Goal: Information Seeking & Learning: Learn about a topic

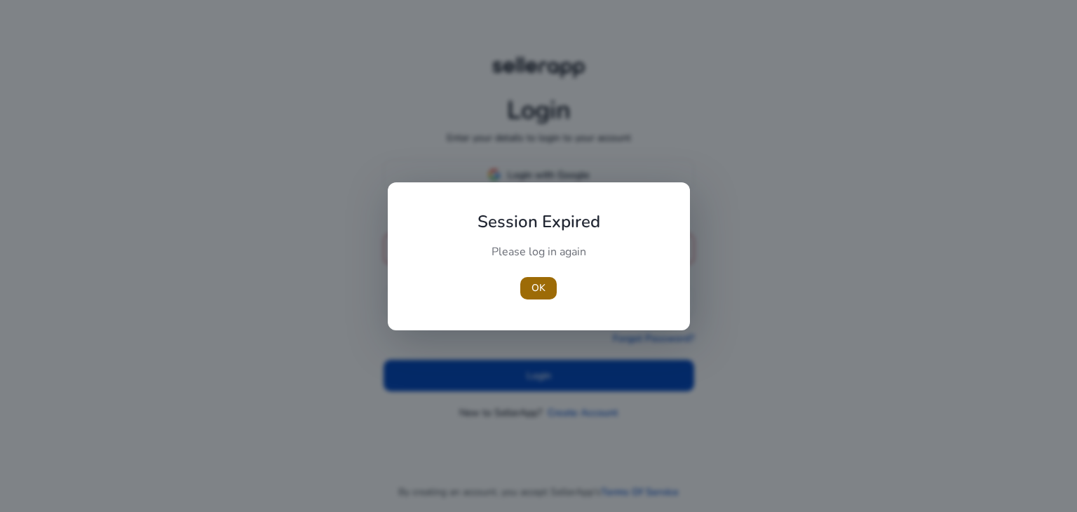
click at [553, 282] on span "button" at bounding box center [538, 288] width 36 height 34
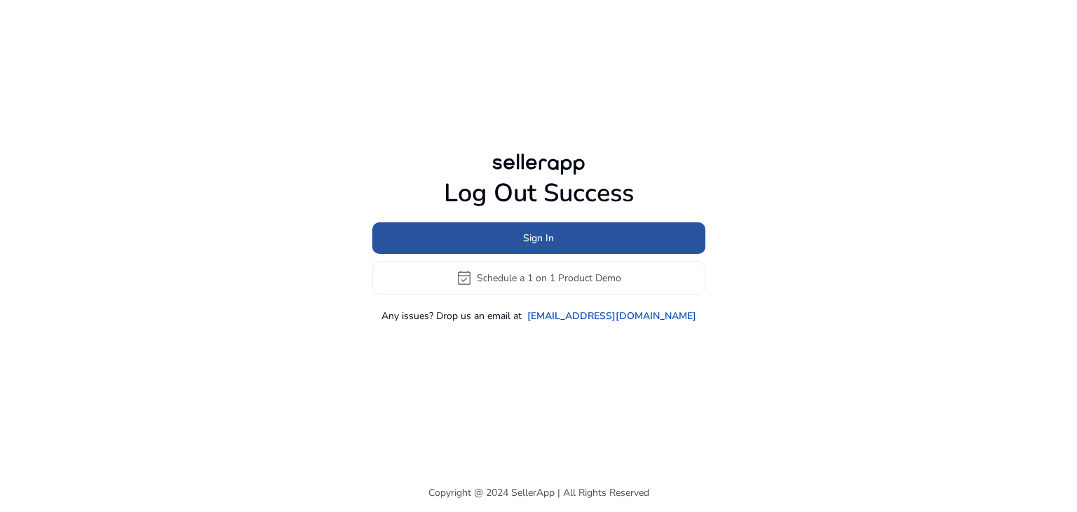
click at [547, 239] on span "Sign In" at bounding box center [538, 238] width 31 height 15
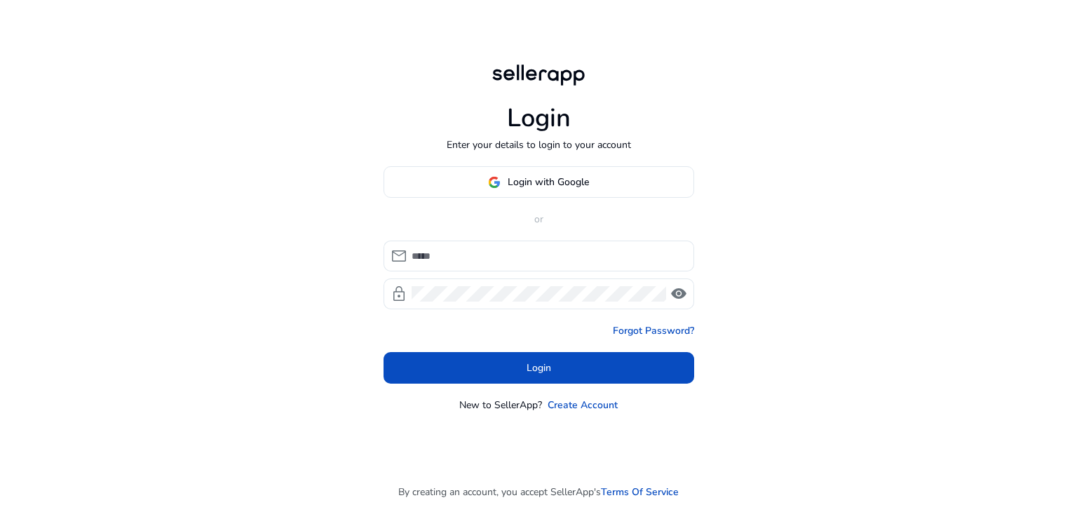
click at [522, 178] on span "Login with Google" at bounding box center [548, 182] width 81 height 15
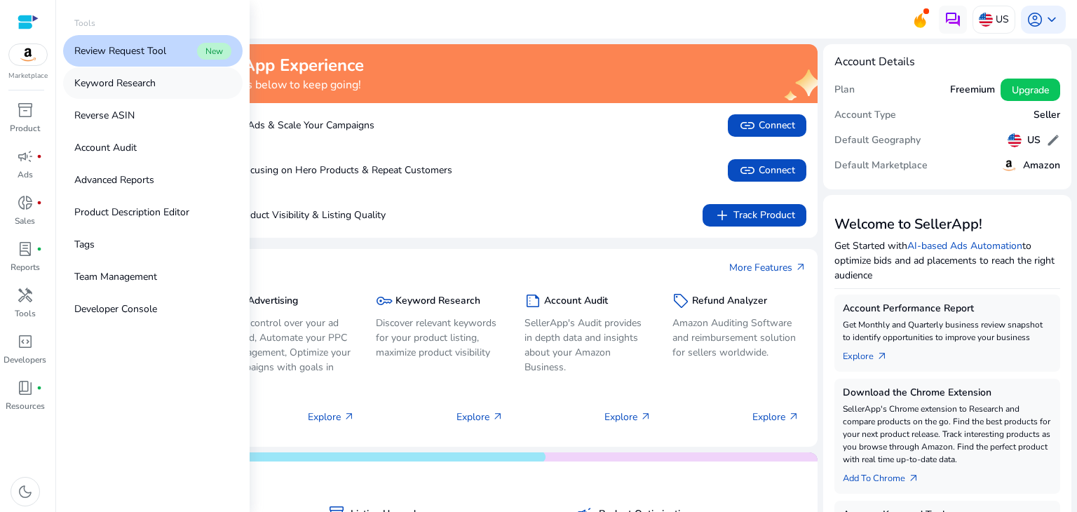
click at [135, 85] on p "Keyword Research" at bounding box center [114, 83] width 81 height 15
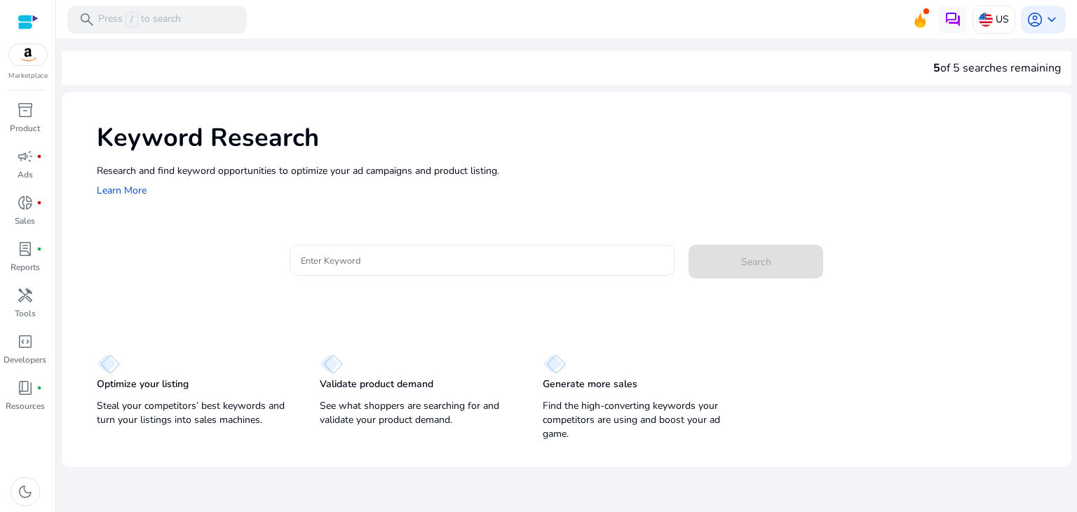
click at [337, 261] on input "Enter Keyword" at bounding box center [482, 259] width 363 height 15
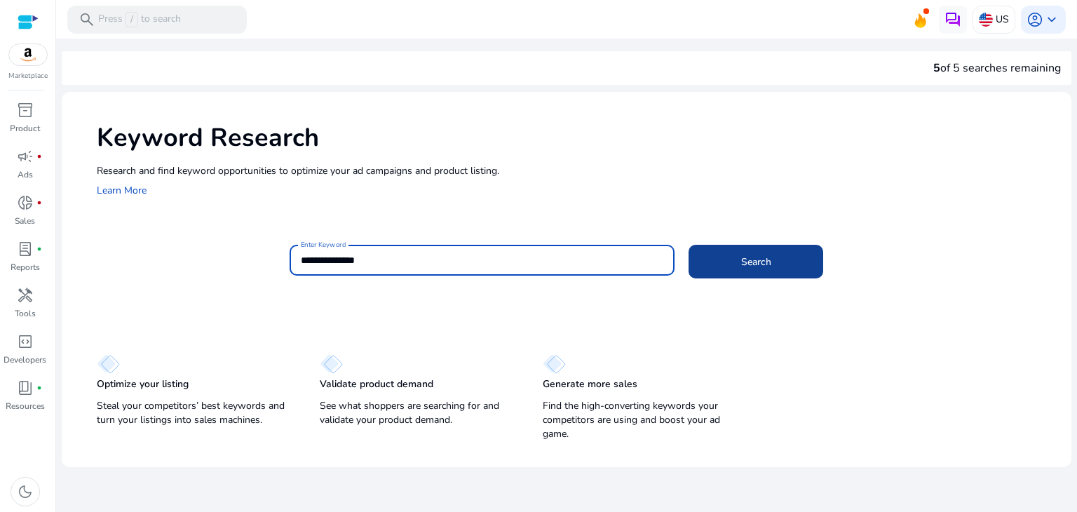
click at [727, 254] on span at bounding box center [756, 262] width 135 height 34
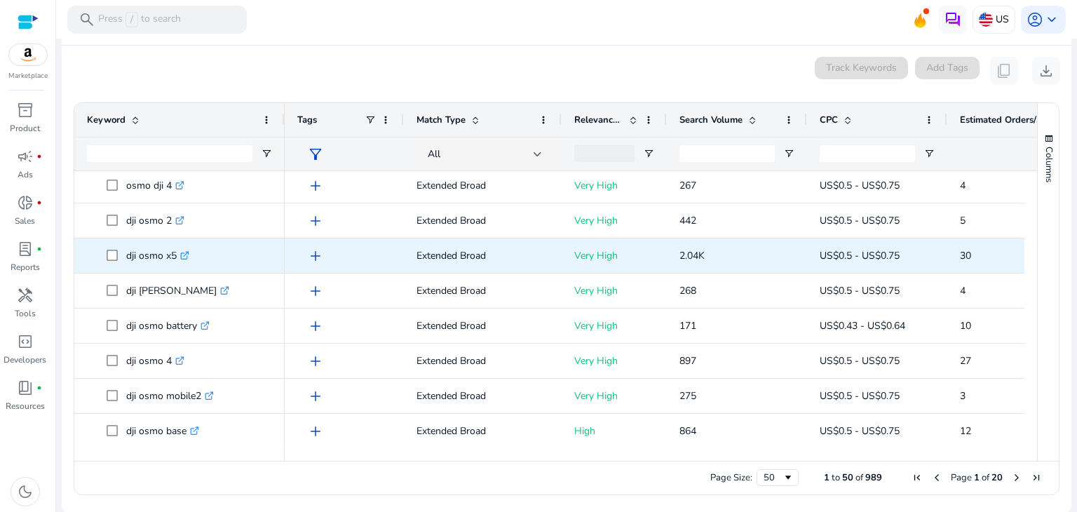
scroll to position [181, 0]
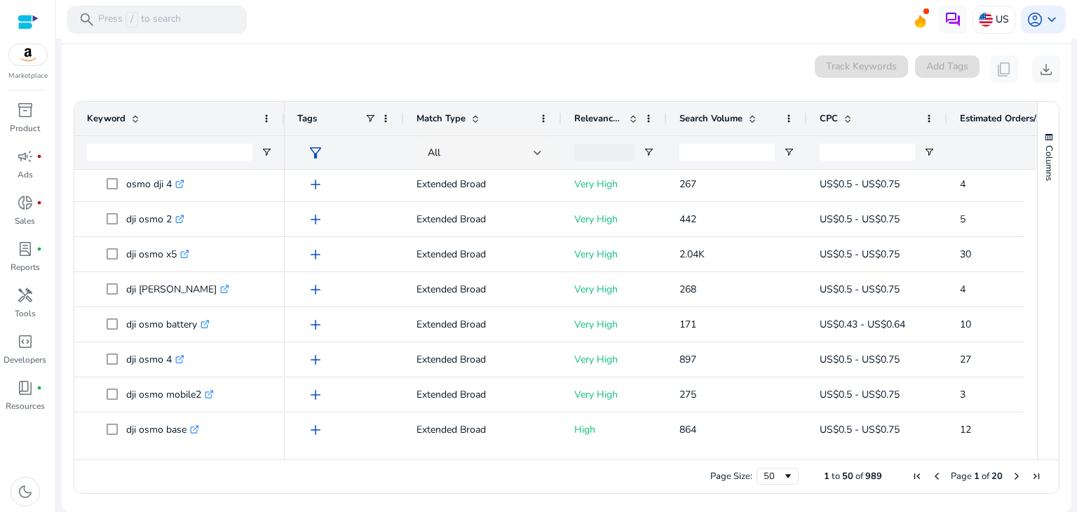
click at [1011, 477] on span "Next Page" at bounding box center [1016, 476] width 11 height 11
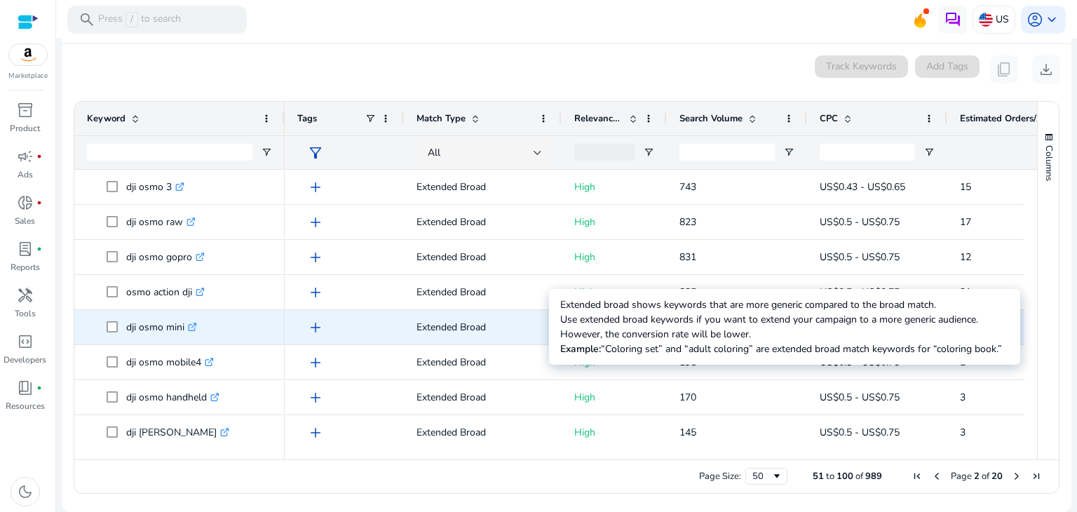
scroll to position [0, 0]
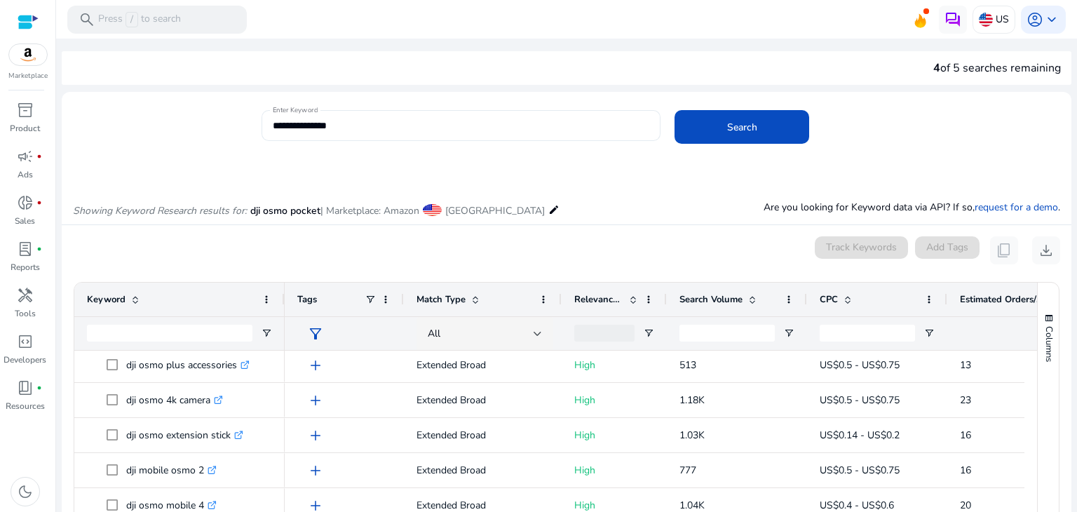
click at [412, 128] on input "**********" at bounding box center [461, 125] width 377 height 15
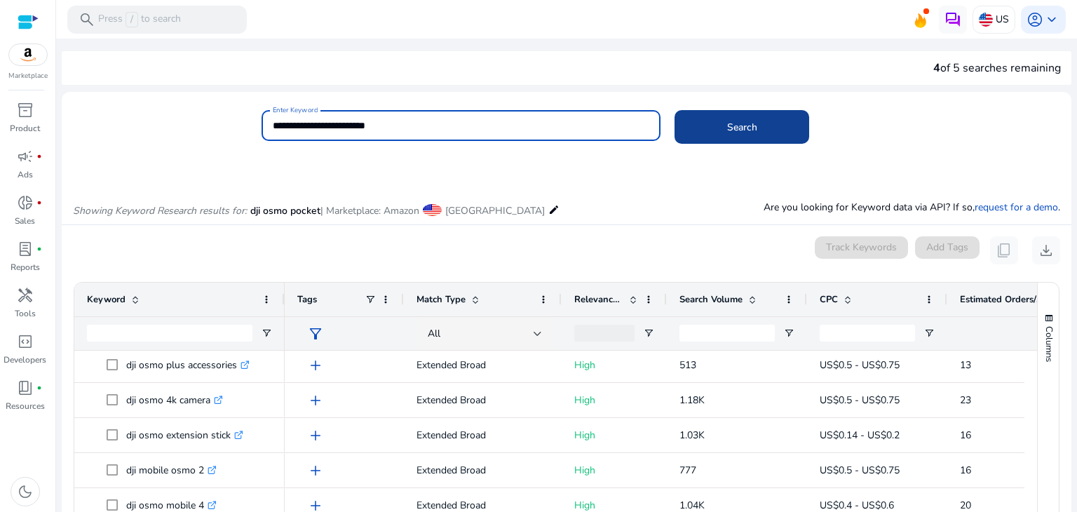
type input "**********"
click at [763, 123] on span at bounding box center [742, 127] width 135 height 34
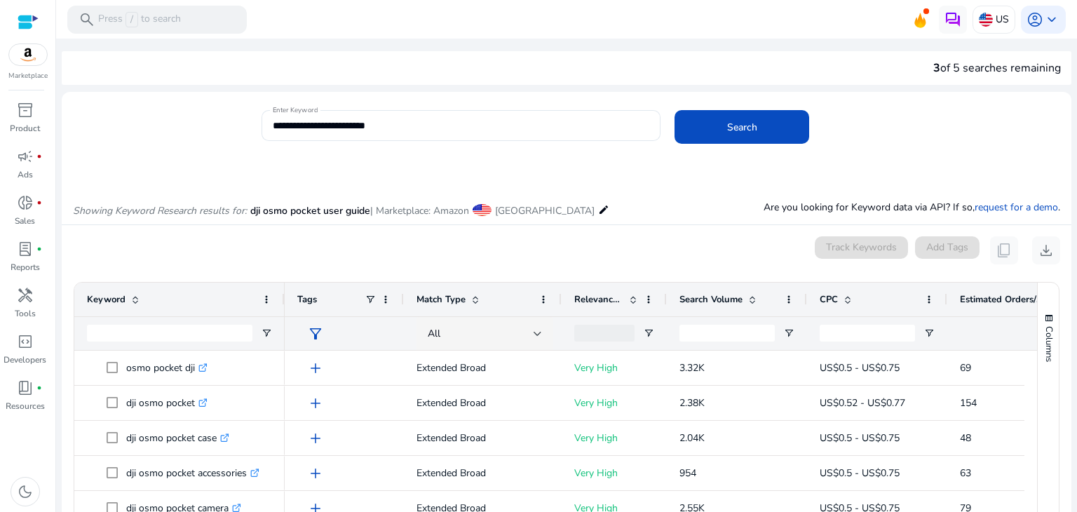
scroll to position [167, 0]
